Goal: Task Accomplishment & Management: Use online tool/utility

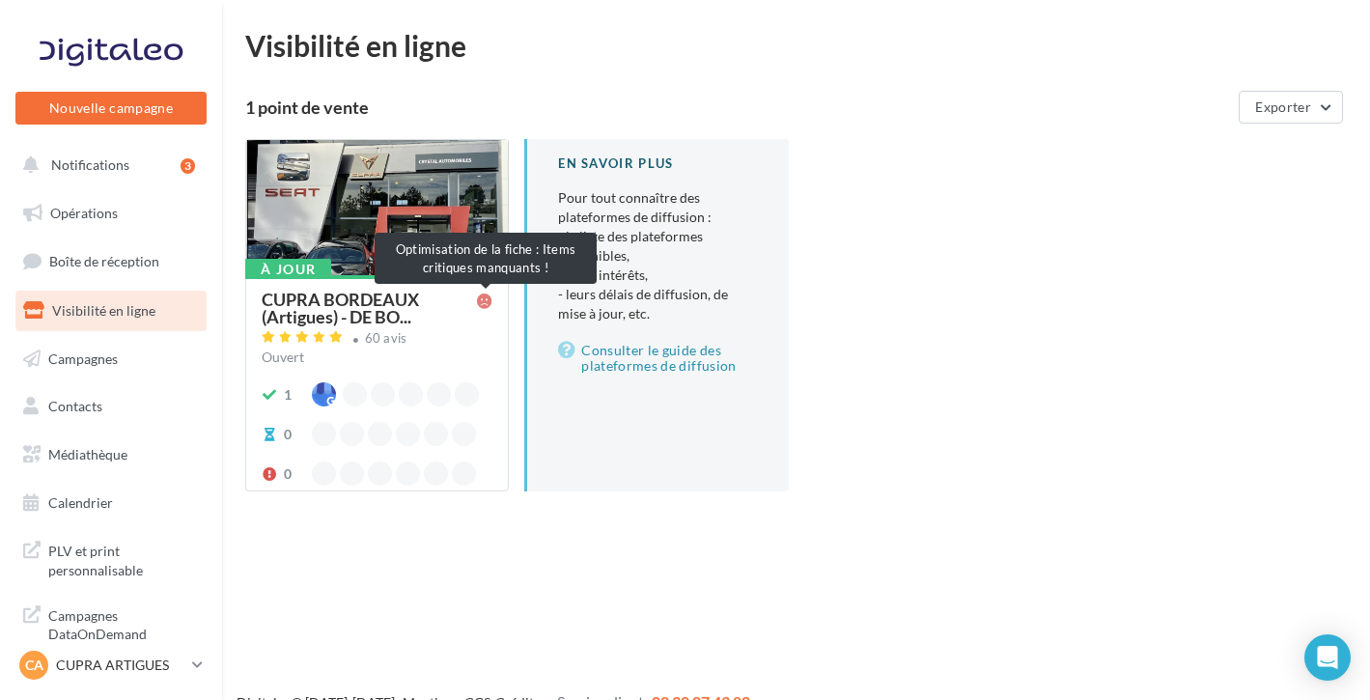
click at [488, 299] on icon at bounding box center [484, 301] width 15 height 15
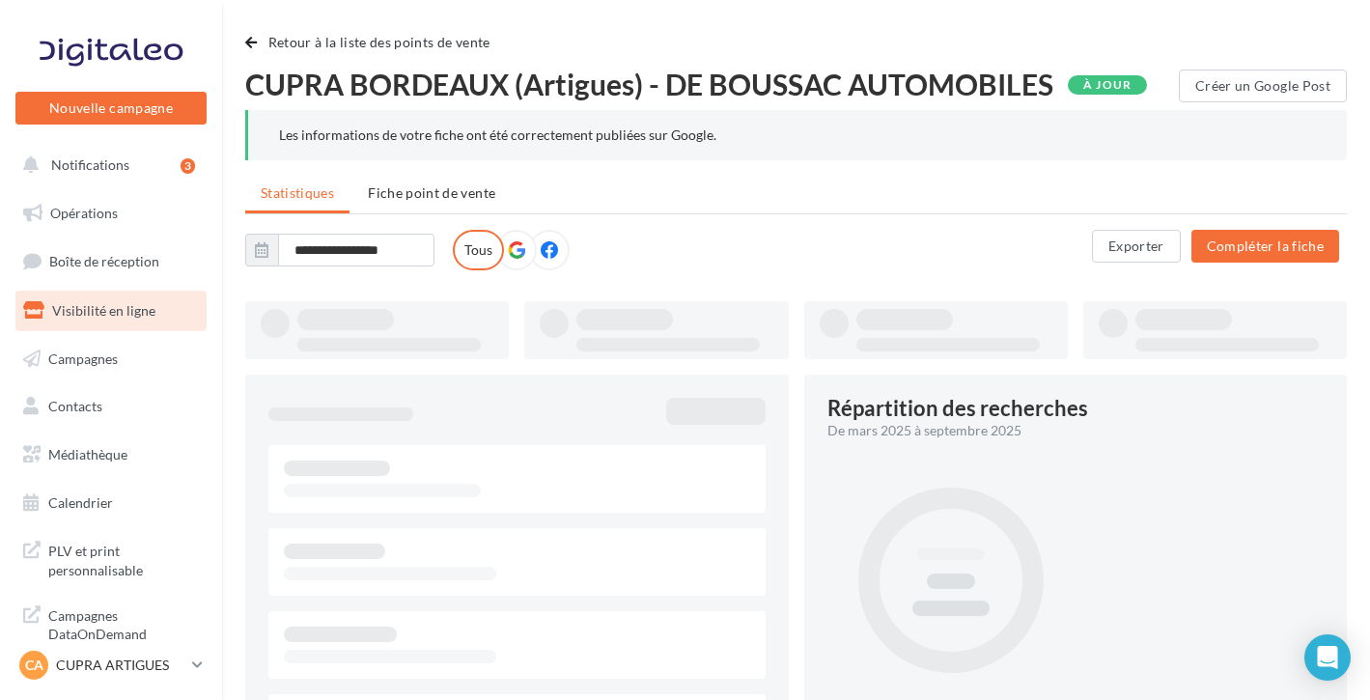
type input "**********"
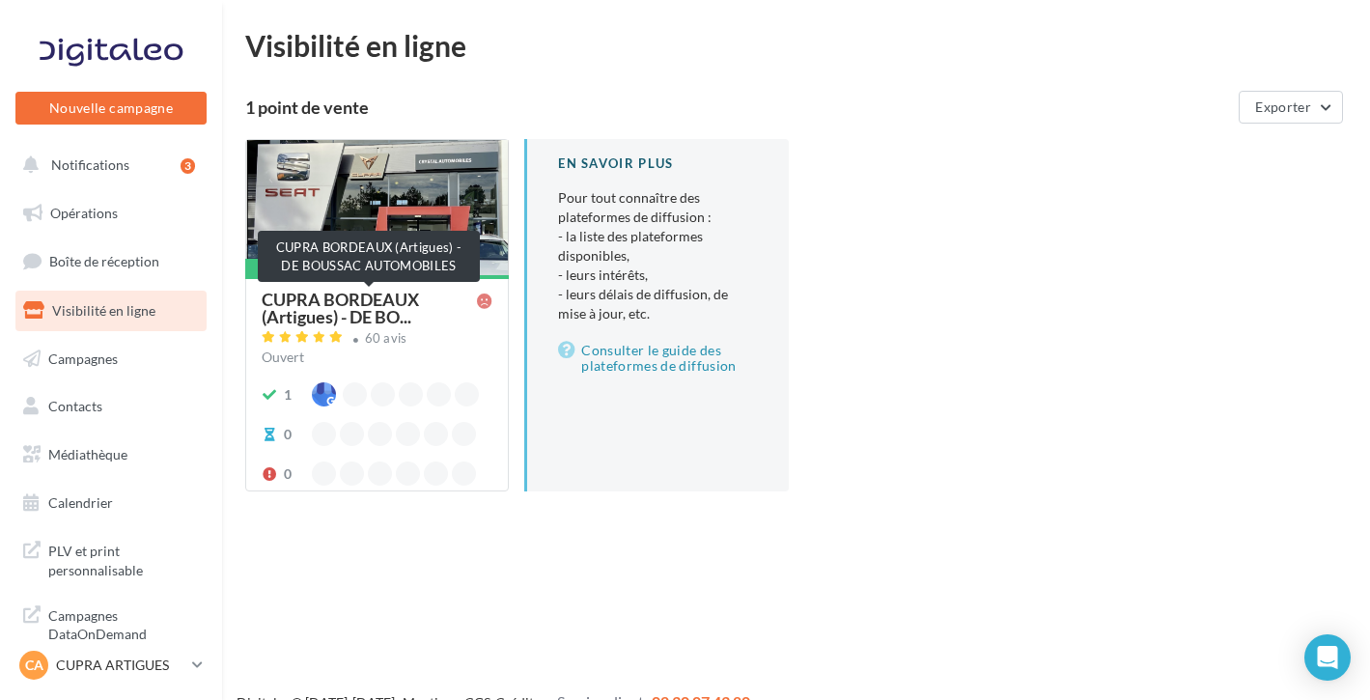
click at [446, 319] on span "CUPRA BORDEAUX (Artigues) - DE BO..." at bounding box center [369, 308] width 215 height 35
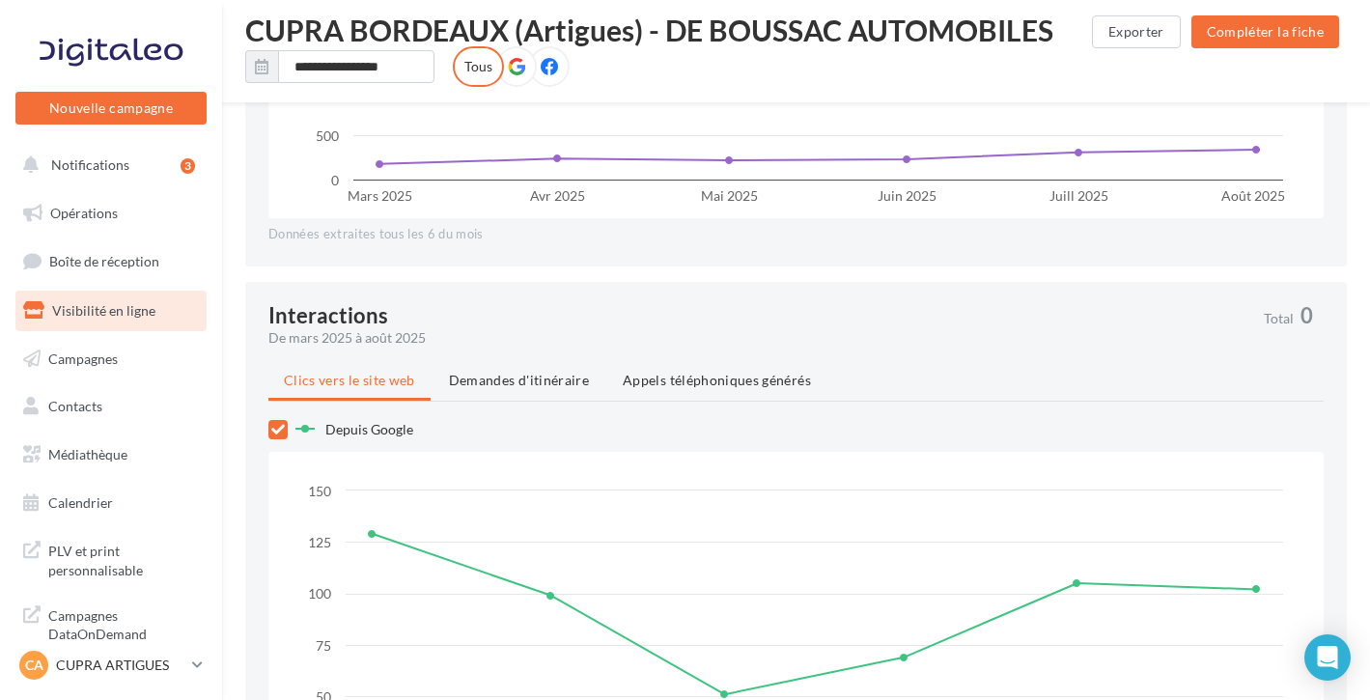
scroll to position [1747, 0]
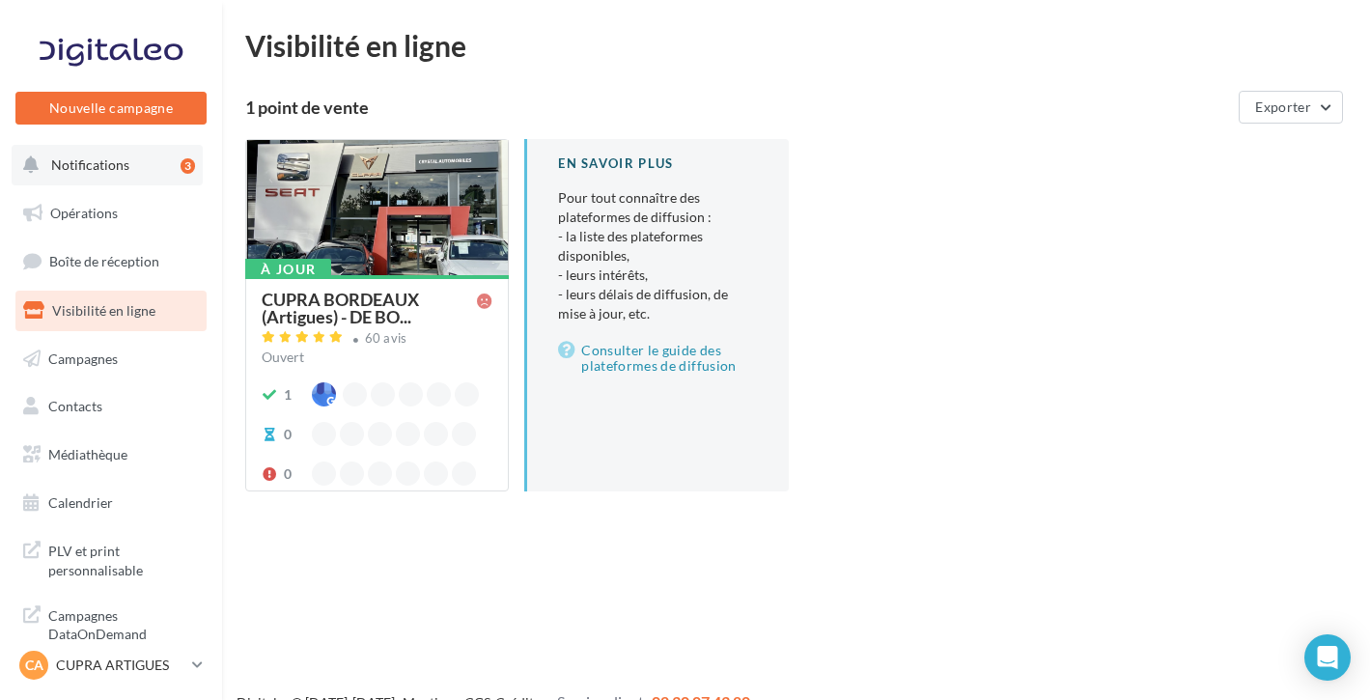
click at [149, 173] on button "Notifications 3" at bounding box center [107, 165] width 191 height 41
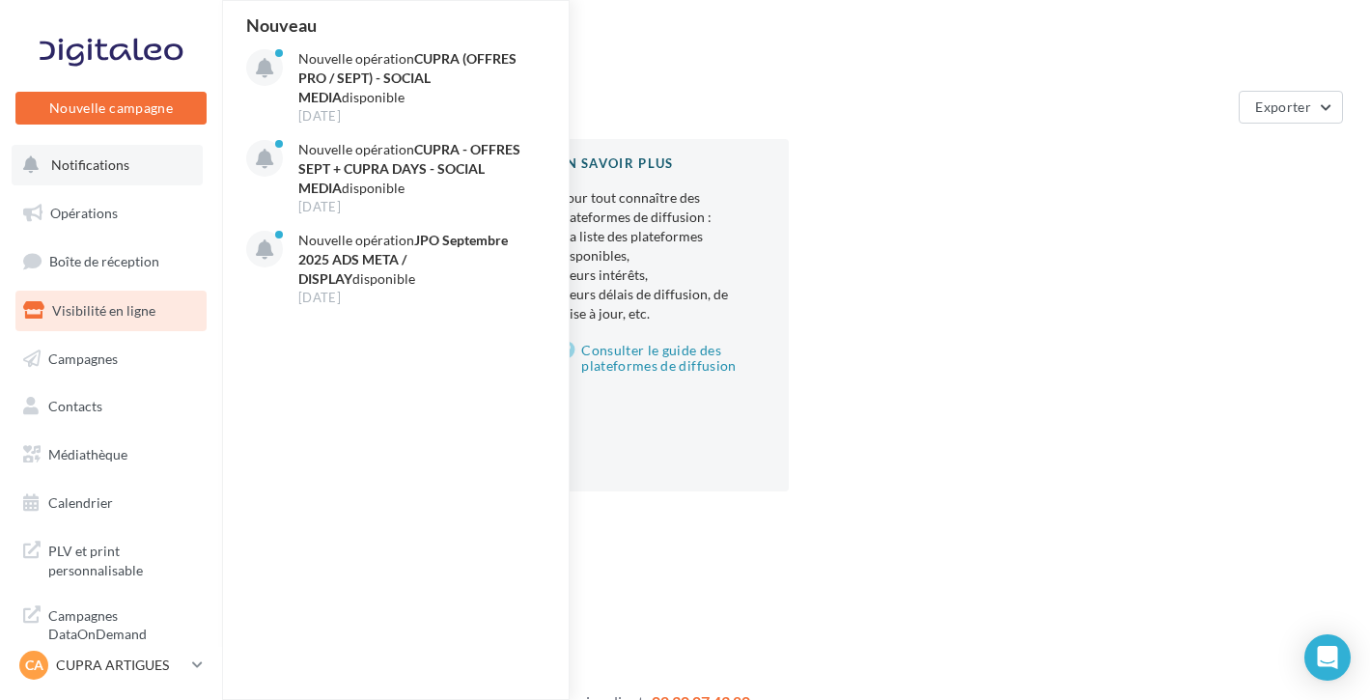
click at [112, 175] on button "Notifications Nouveau Nouvelle opération CUPRA (OFFRES PRO / SEPT) - SOCIAL MED…" at bounding box center [107, 165] width 191 height 41
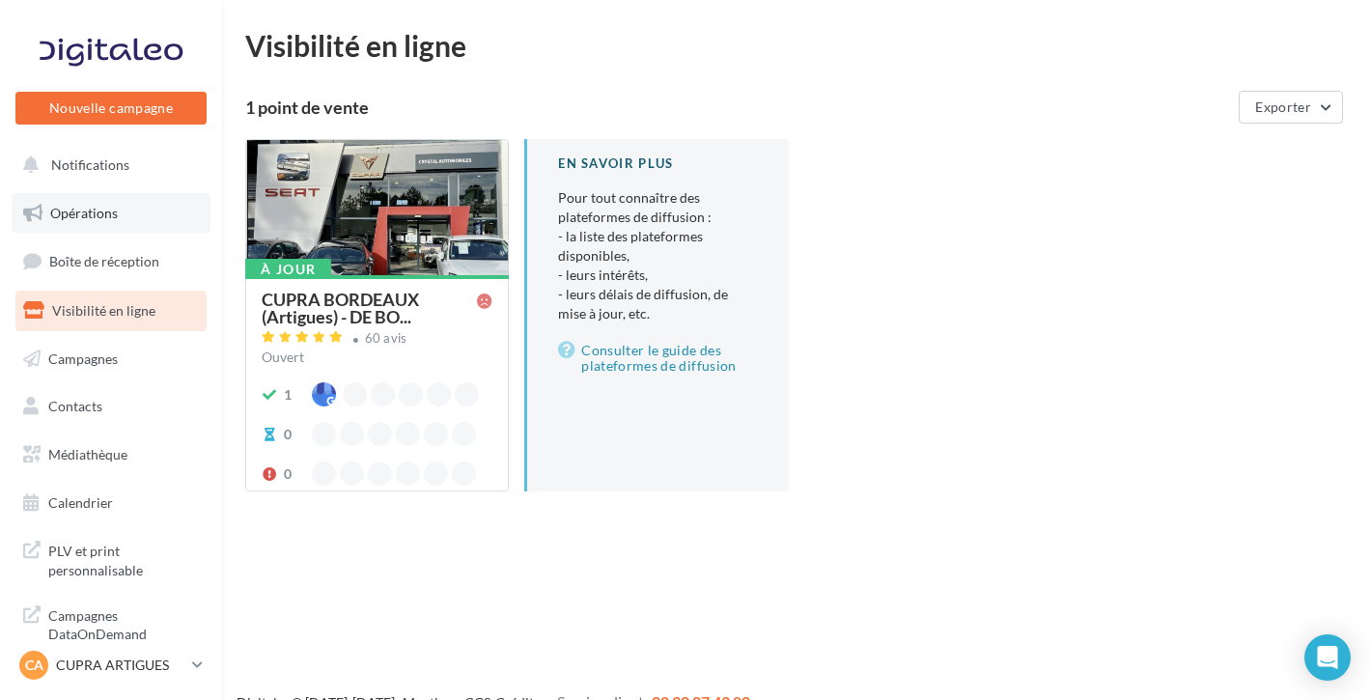
click at [86, 215] on span "Opérations" at bounding box center [84, 213] width 68 height 16
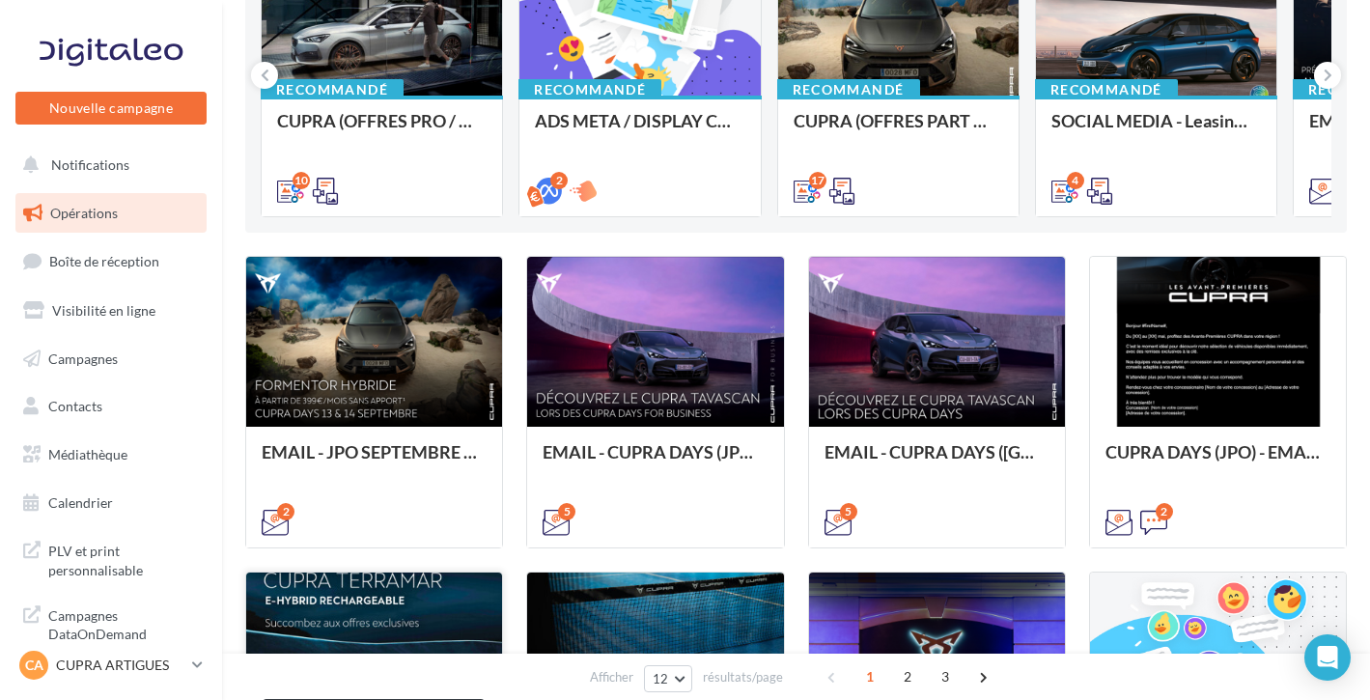
scroll to position [265, 0]
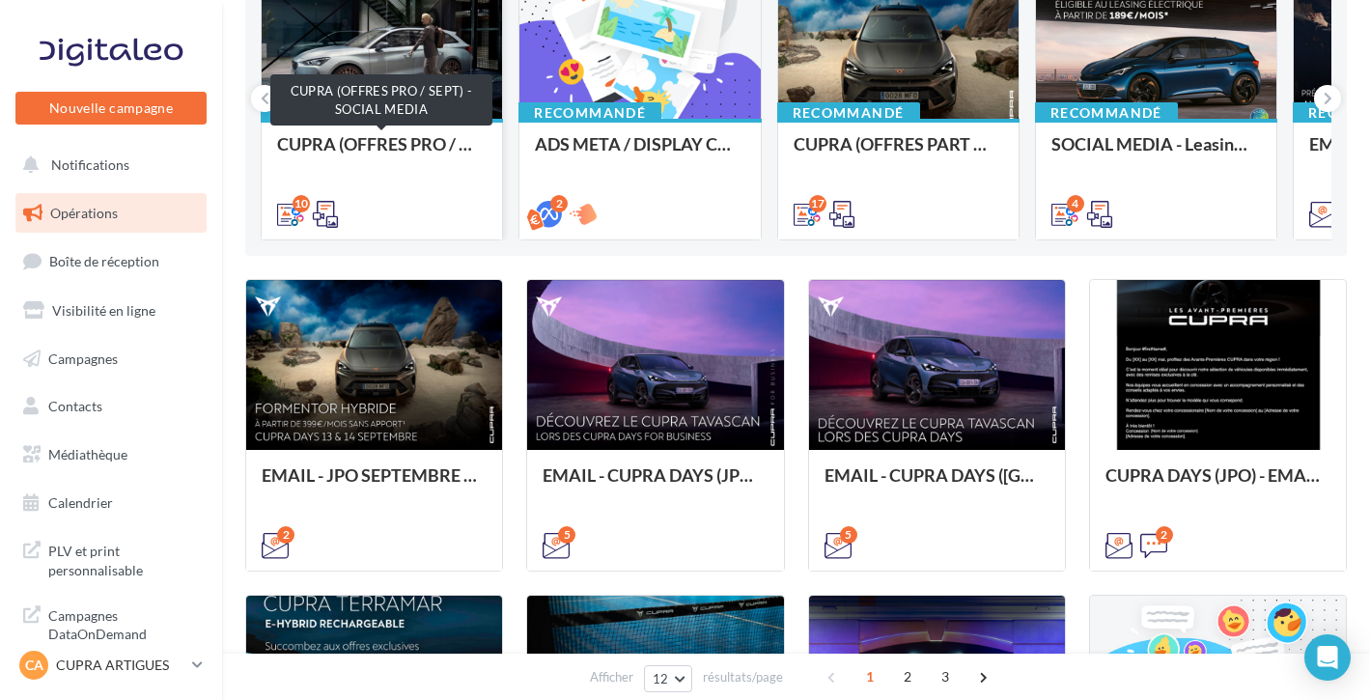
click at [431, 139] on div "CUPRA (OFFRES PRO / SEPT) - SOCIAL MEDIA" at bounding box center [382, 153] width 210 height 39
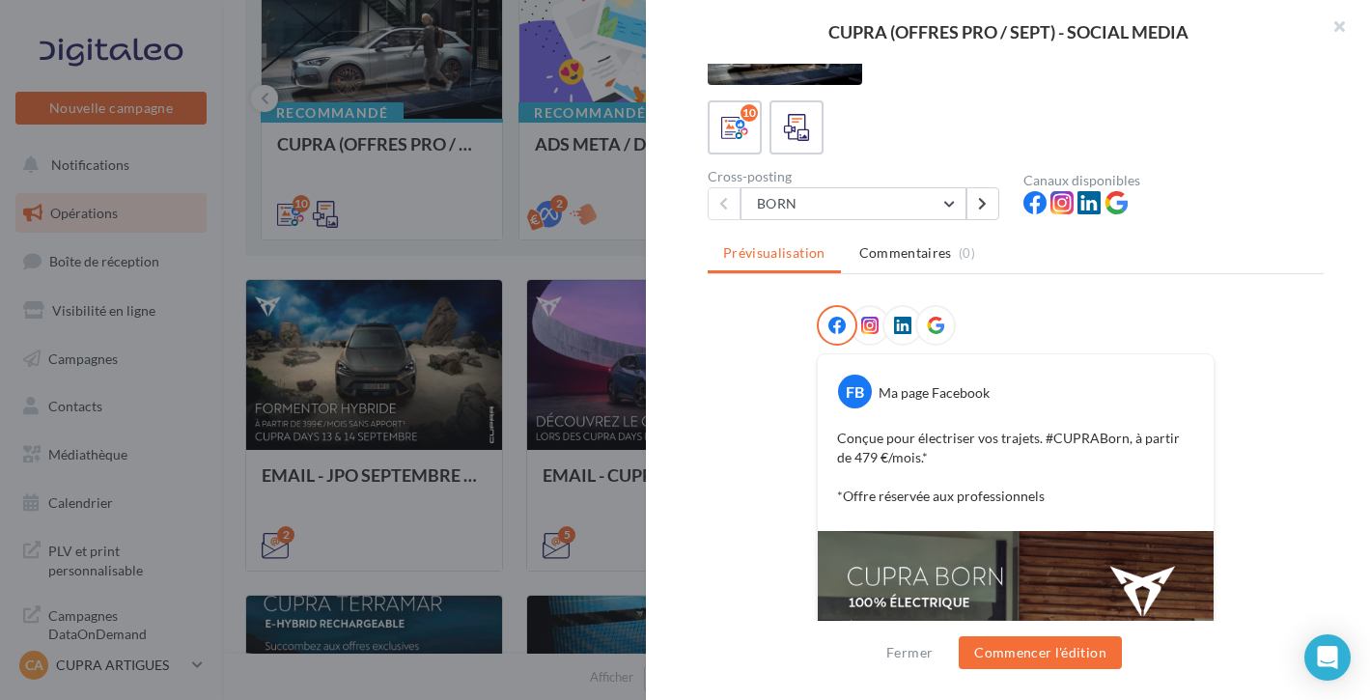
scroll to position [16, 0]
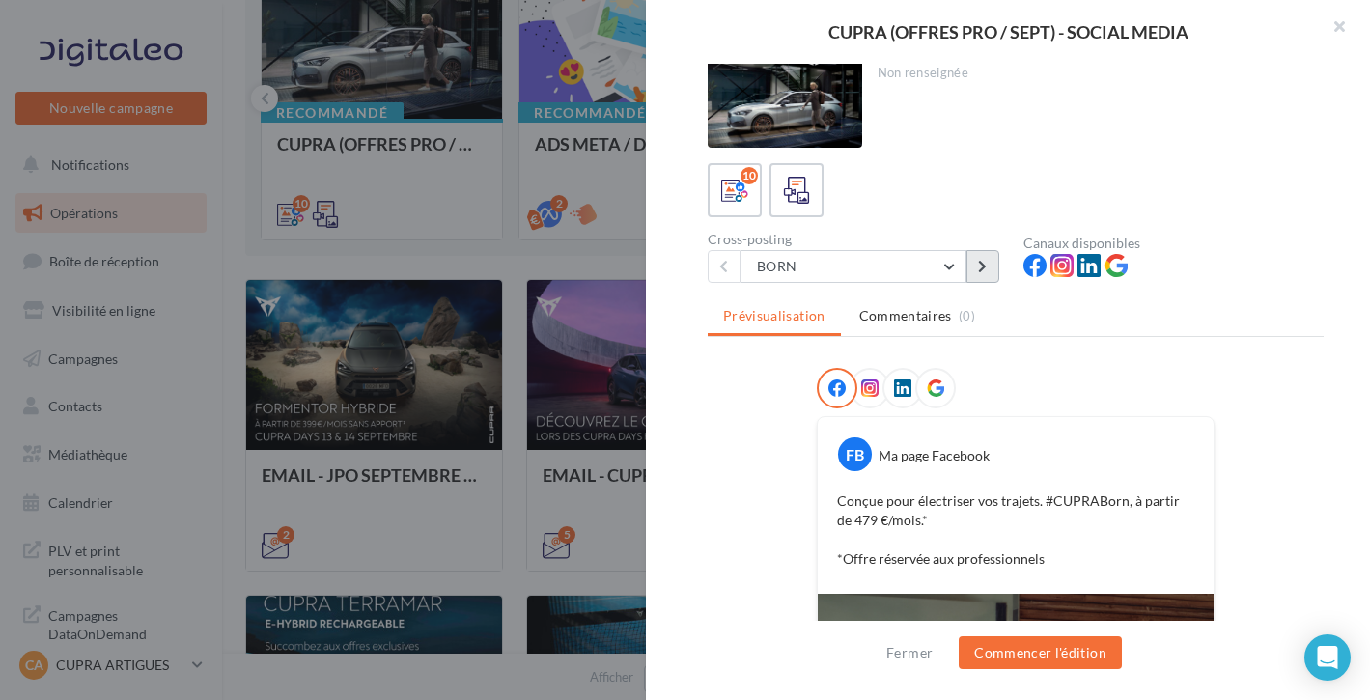
click at [985, 273] on button at bounding box center [983, 266] width 33 height 33
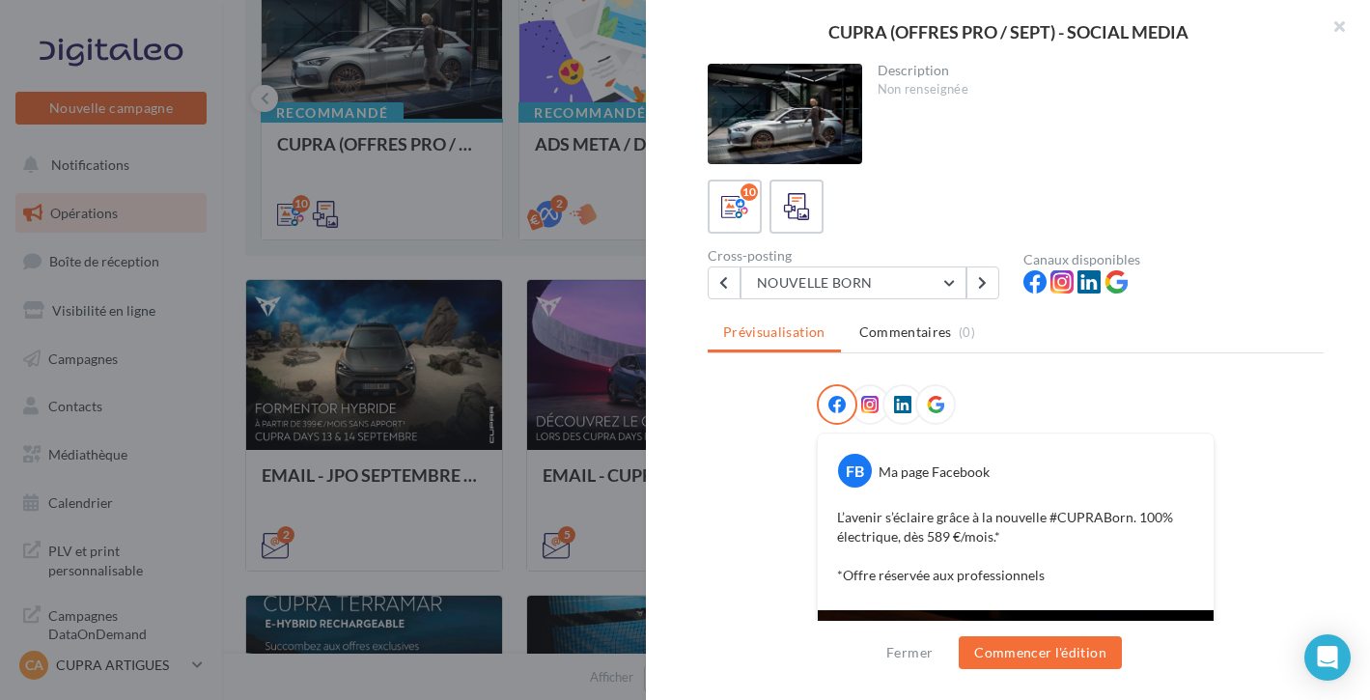
scroll to position [0, 0]
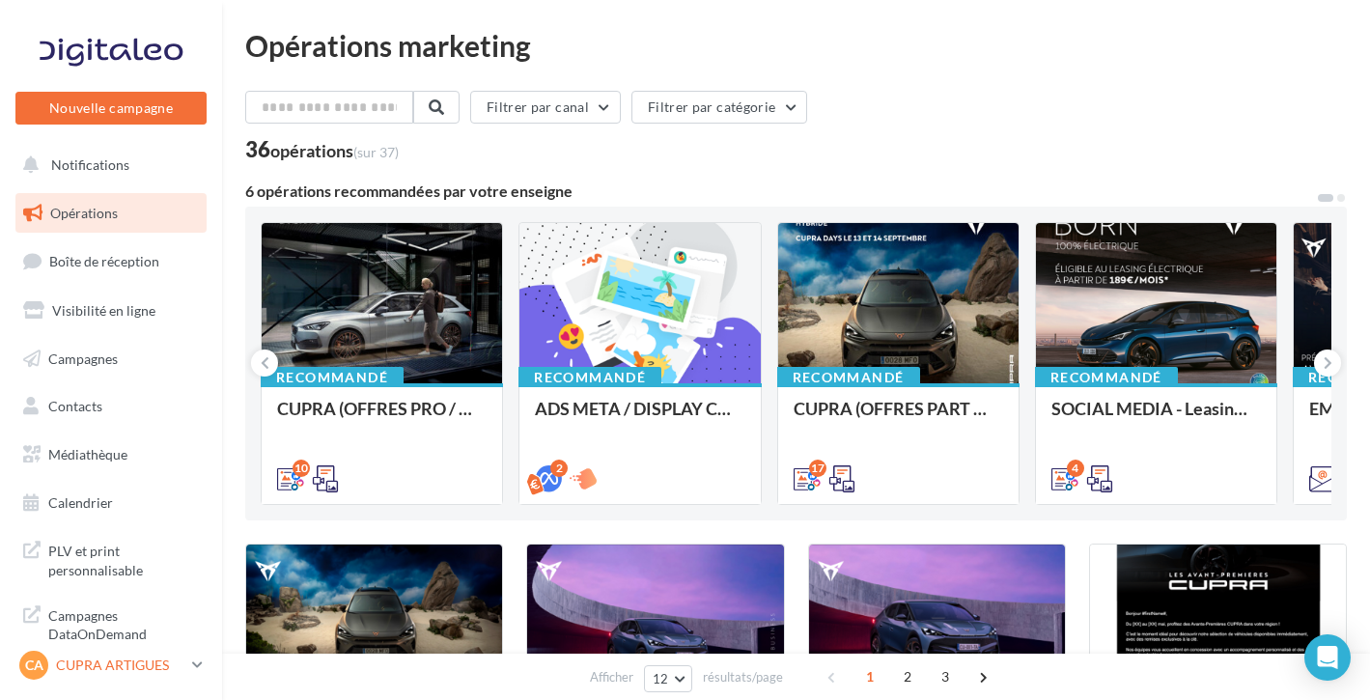
click at [146, 662] on p "CUPRA ARTIGUES" at bounding box center [120, 665] width 128 height 19
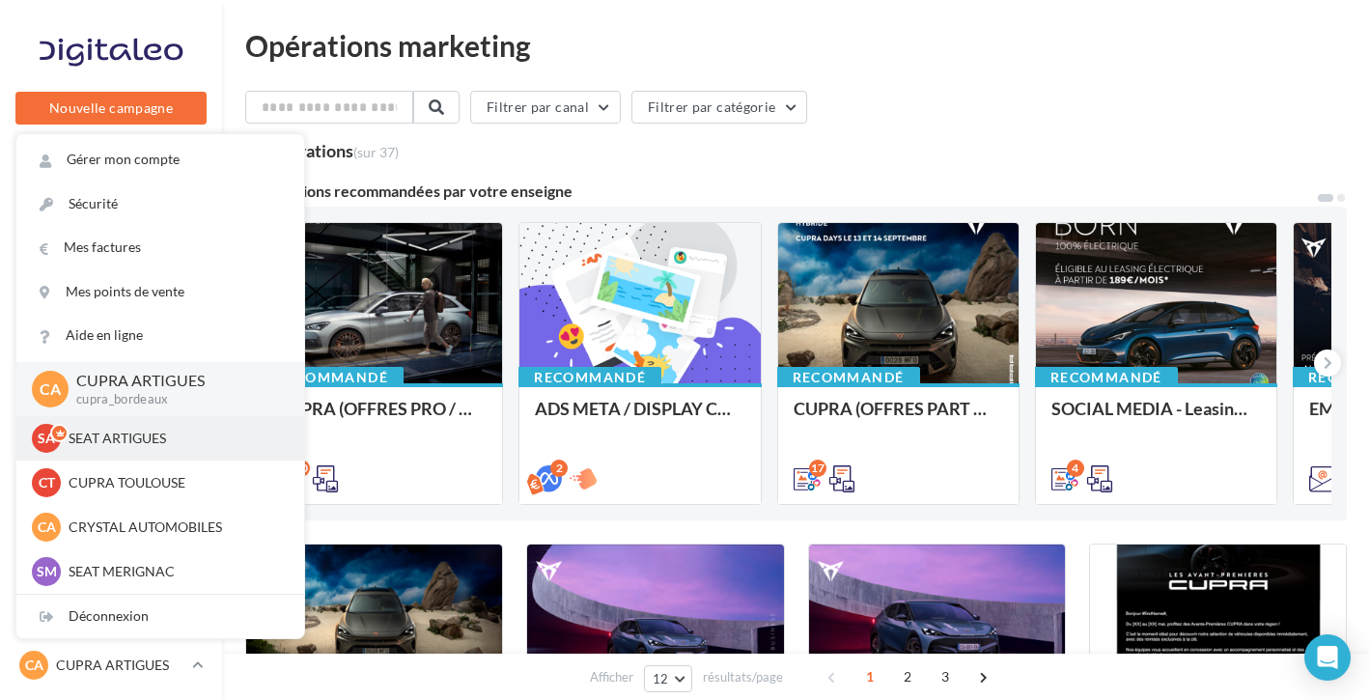
click at [116, 447] on div "SA SEAT ARTIGUES SEAT-ARTIGUES" at bounding box center [160, 438] width 257 height 29
